Goal: Find specific page/section: Find specific page/section

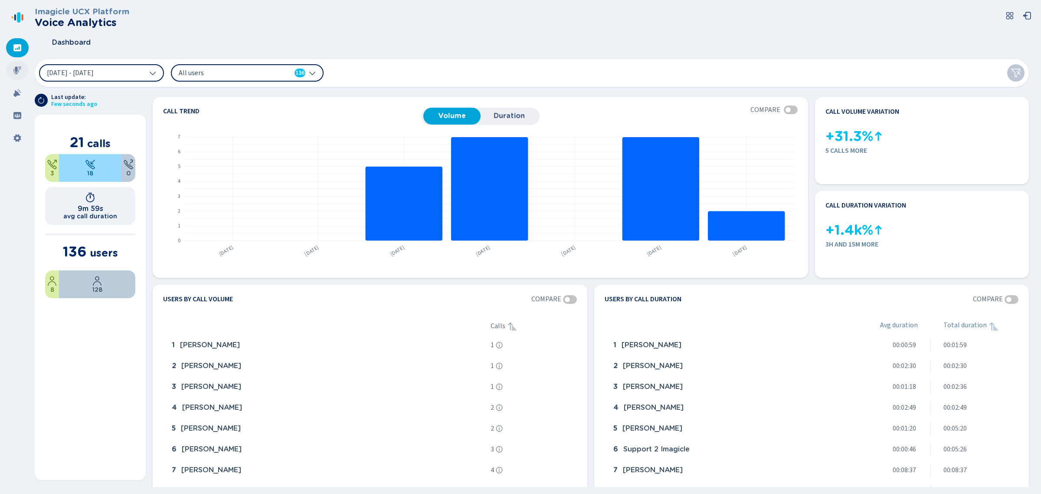
click at [25, 64] on div at bounding box center [17, 70] width 23 height 19
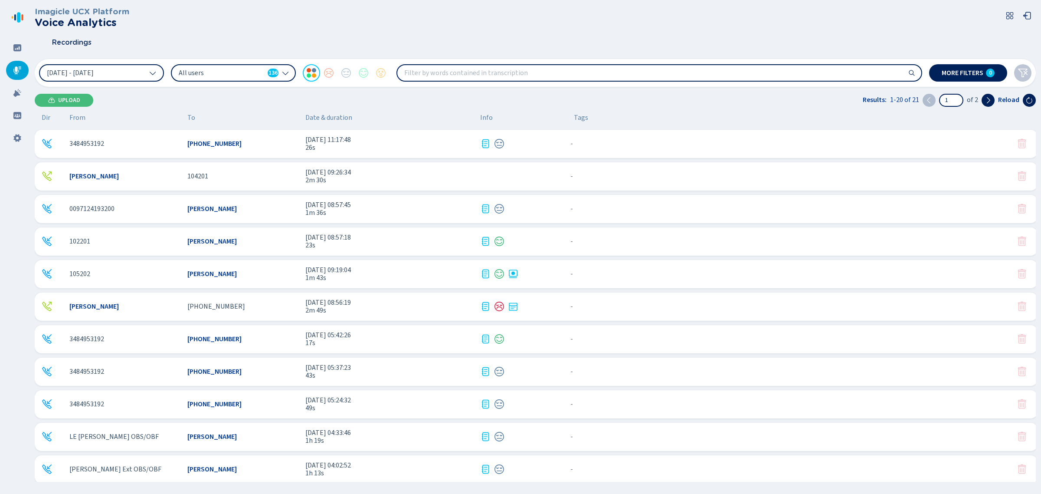
scroll to position [162, 0]
click at [251, 269] on div "[PERSON_NAME]" at bounding box center [242, 273] width 111 height 8
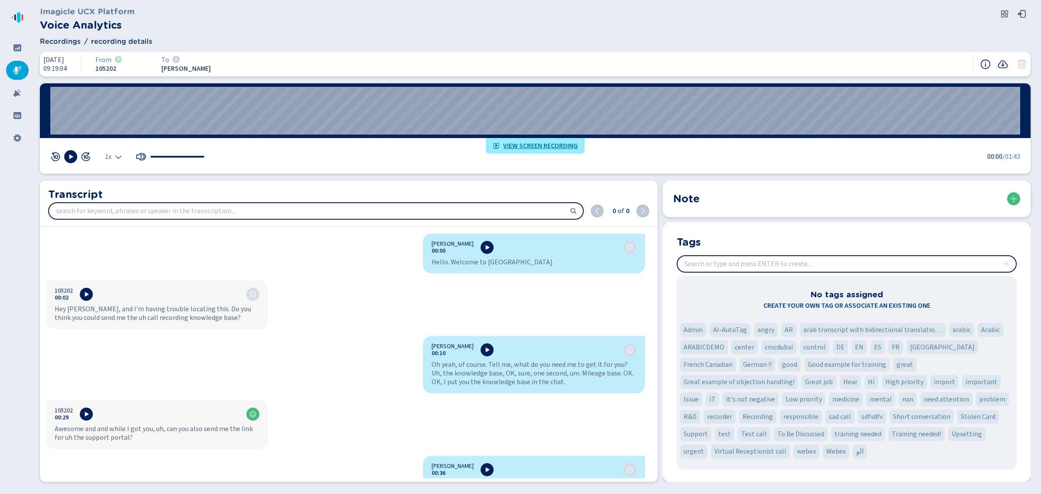
click at [525, 148] on span "View screen recording" at bounding box center [540, 145] width 75 height 7
click at [18, 68] on icon at bounding box center [17, 70] width 9 height 9
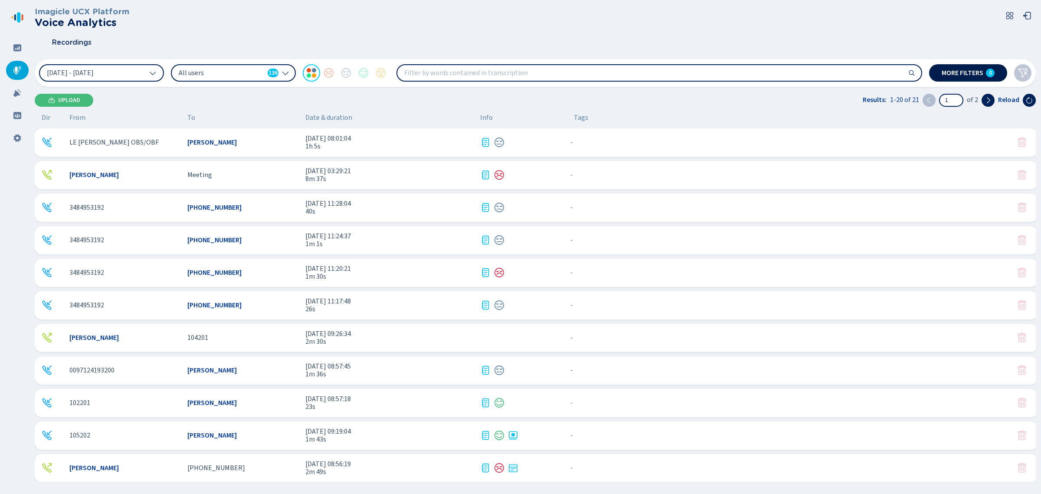
click at [963, 74] on span "More filters" at bounding box center [963, 72] width 42 height 7
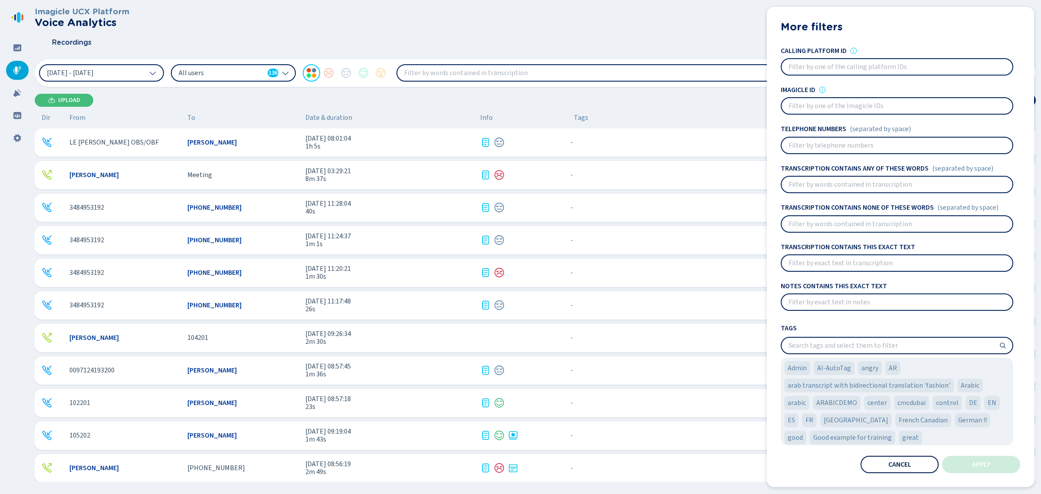
click at [881, 463] on button "Cancel" at bounding box center [900, 464] width 78 height 17
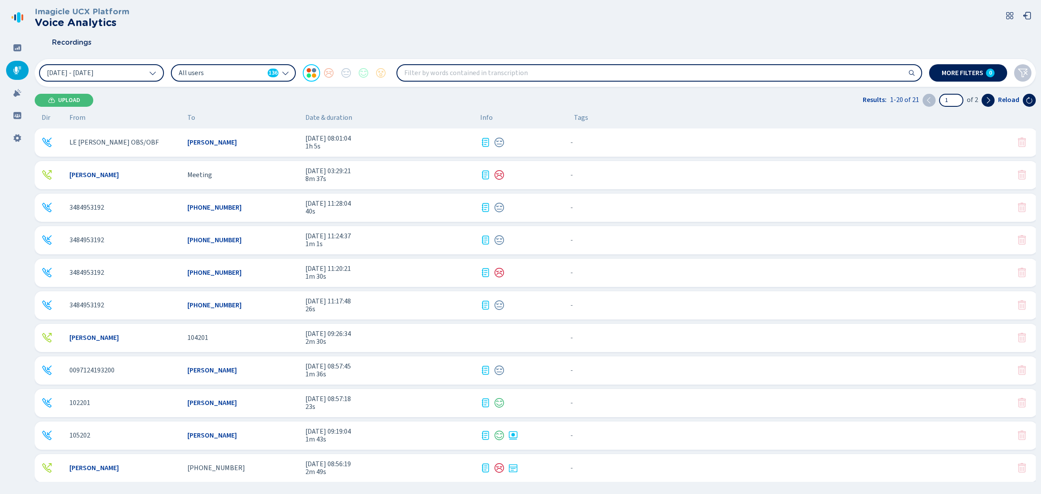
click at [276, 424] on div "105202 [PERSON_NAME] [DATE] 09:19:04 1m 43s - {{hiddenTagsCount}} more" at bounding box center [536, 435] width 1003 height 28
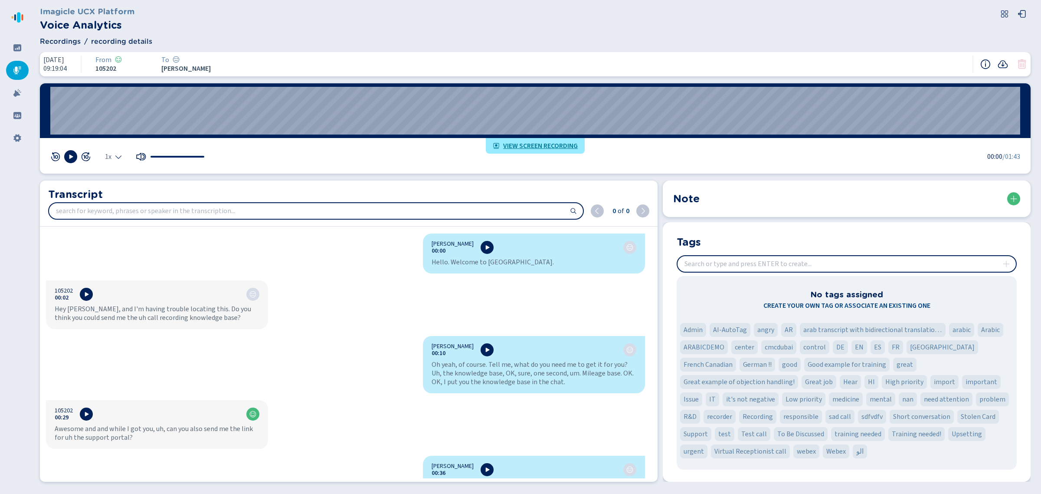
click at [23, 72] on div at bounding box center [17, 70] width 23 height 19
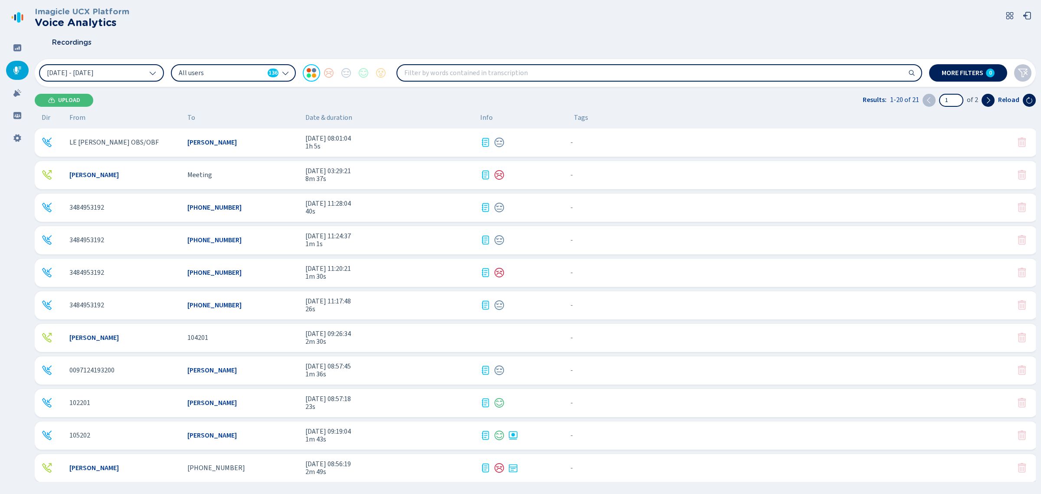
click at [407, 77] on input "search" at bounding box center [659, 73] width 524 height 16
